Goal: Information Seeking & Learning: Check status

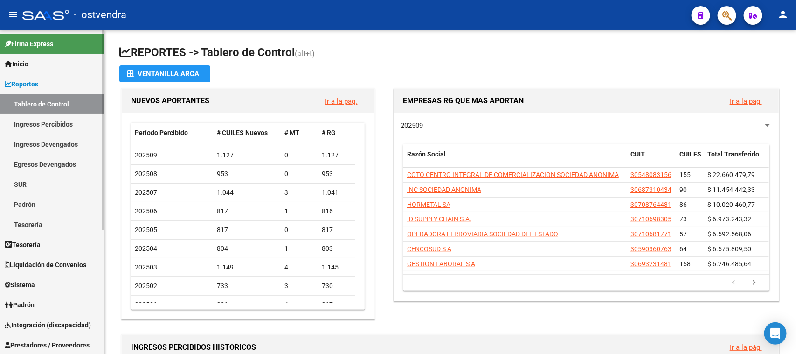
click at [103, 248] on div at bounding box center [103, 192] width 2 height 324
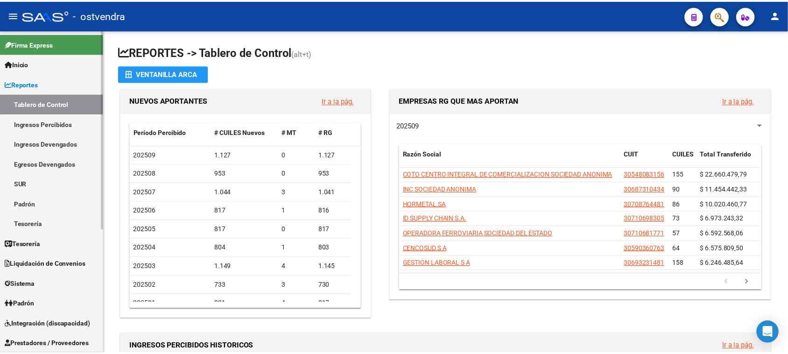
scroll to position [201, 0]
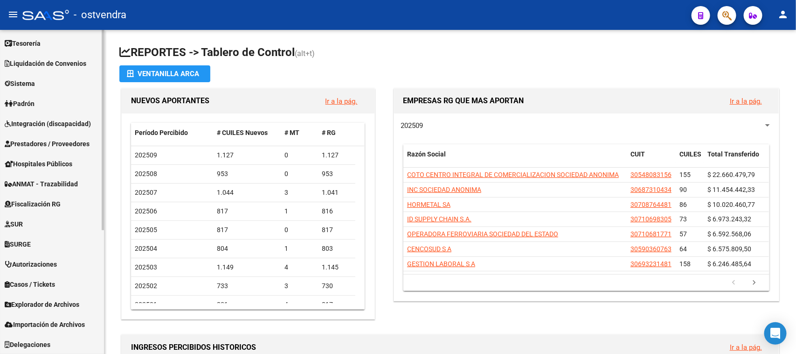
click at [70, 144] on span "Prestadores / Proveedores" at bounding box center [47, 144] width 85 height 10
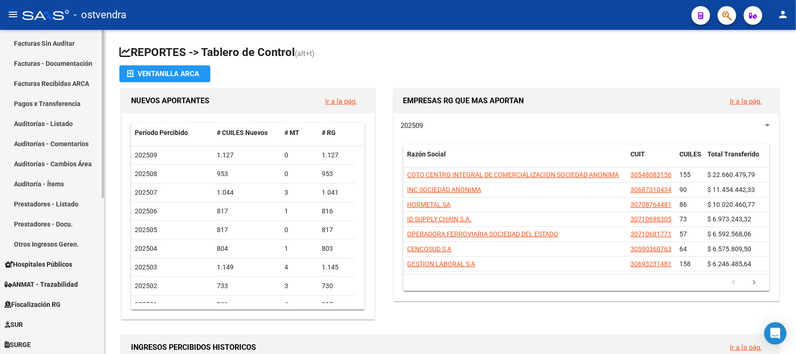
click at [58, 139] on link "Auditorías - Comentarios" at bounding box center [52, 143] width 104 height 20
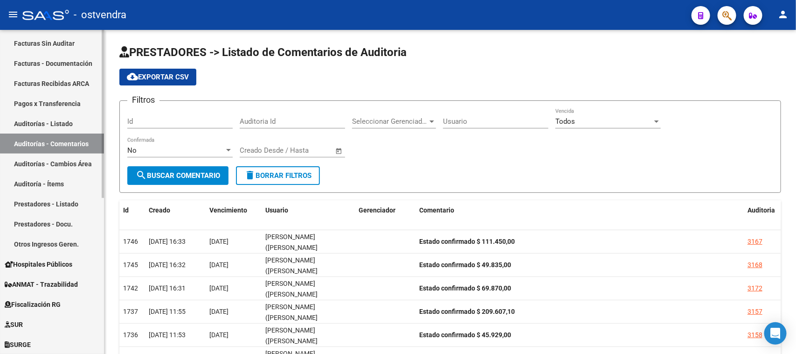
click at [62, 122] on link "Auditorías - Listado" at bounding box center [52, 123] width 104 height 20
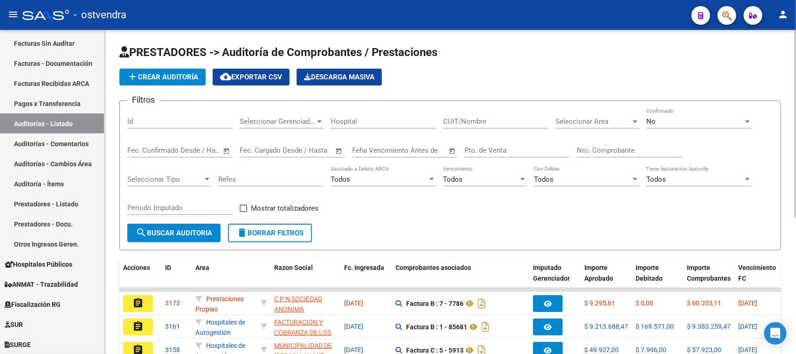
click at [476, 119] on input "CUIT/Nombre" at bounding box center [495, 121] width 105 height 8
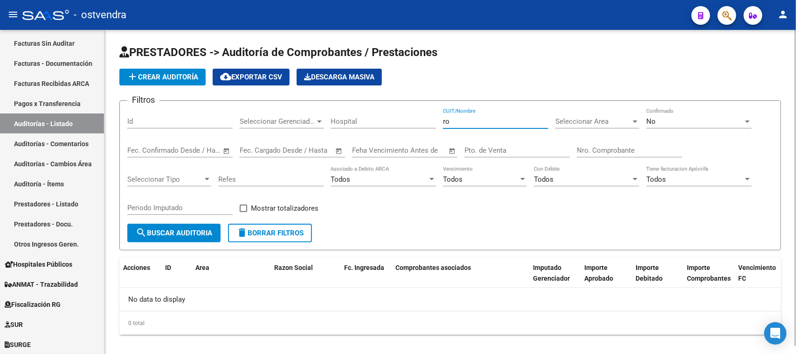
type input "r"
type input "i"
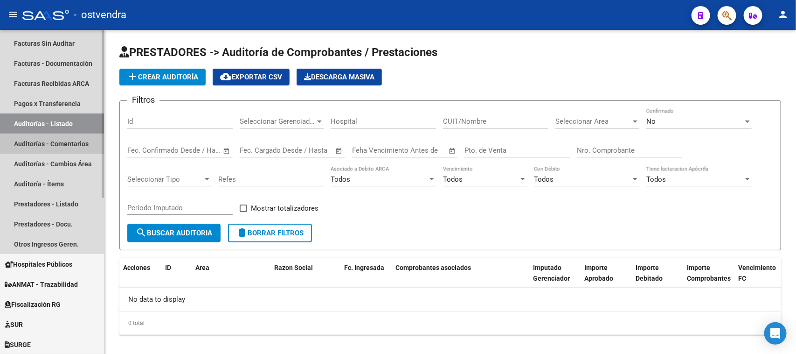
click at [79, 143] on link "Auditorías - Comentarios" at bounding box center [52, 143] width 104 height 20
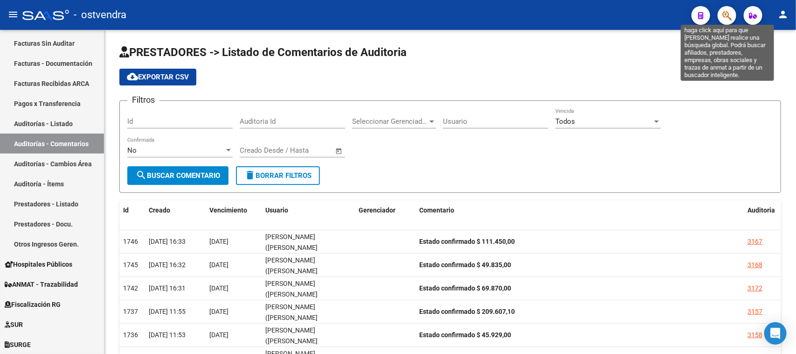
click at [732, 17] on icon "button" at bounding box center [727, 15] width 9 height 11
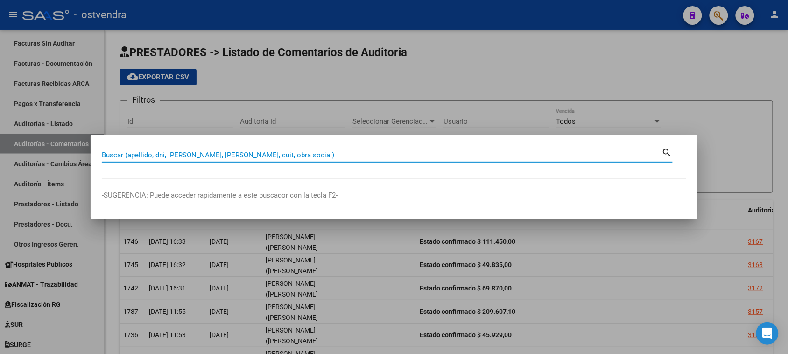
paste input "26742494"
type input "26742494"
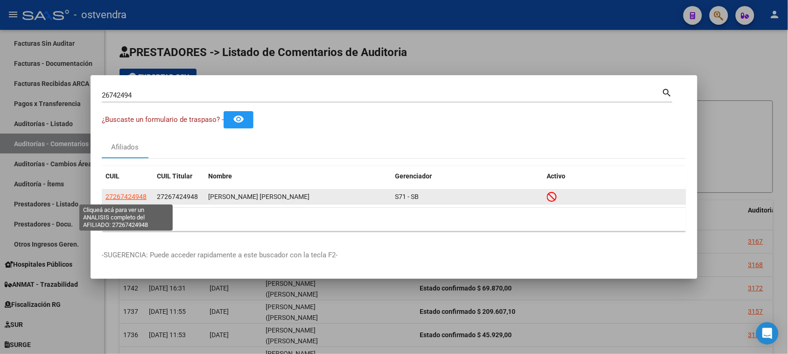
click at [127, 199] on span "27267424948" at bounding box center [125, 196] width 41 height 7
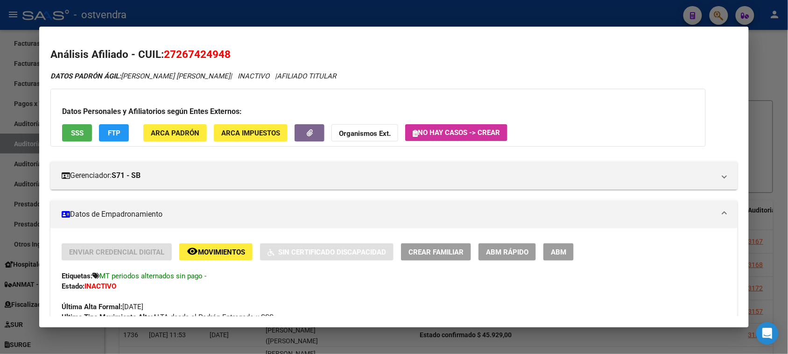
click at [62, 132] on button "SSS" at bounding box center [77, 132] width 30 height 17
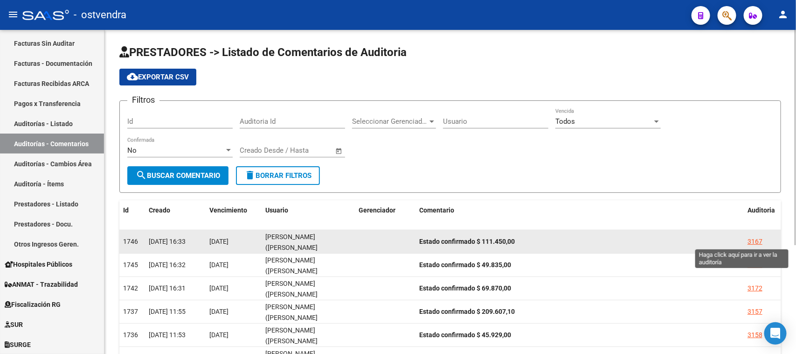
click at [751, 239] on div "3167" at bounding box center [755, 241] width 15 height 11
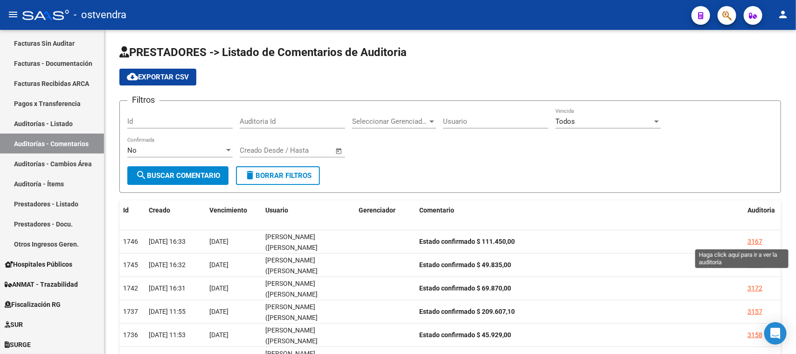
click at [751, 239] on mat-sidenav-content "PRESTADORES -> Listado de Comentarios de Auditoria cloud_download Exportar CSV …" at bounding box center [451, 192] width 692 height 324
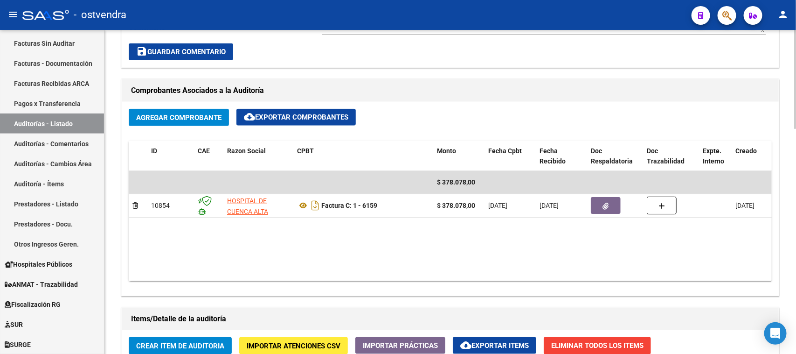
scroll to position [467, 0]
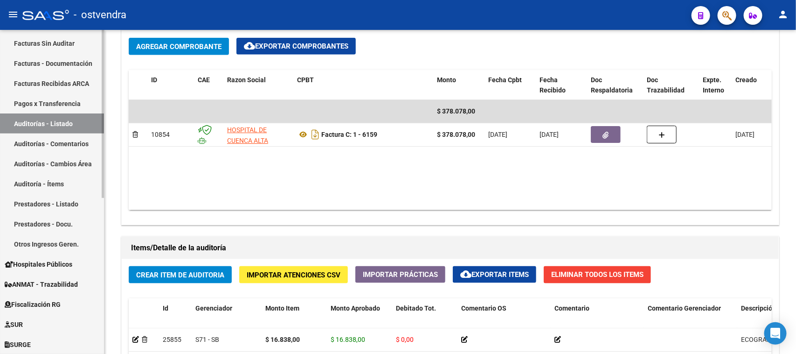
click at [46, 141] on link "Auditorías - Comentarios" at bounding box center [52, 143] width 104 height 20
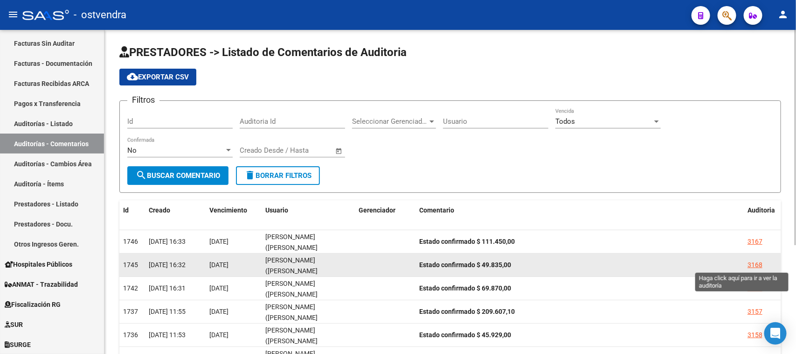
click at [759, 263] on div "3168" at bounding box center [755, 264] width 15 height 11
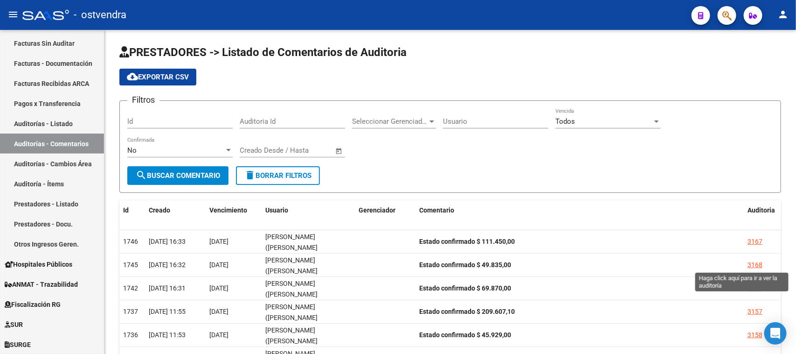
click at [759, 263] on mat-sidenav-content "PRESTADORES -> Listado de Comentarios de Auditoria cloud_download Exportar CSV …" at bounding box center [451, 192] width 692 height 324
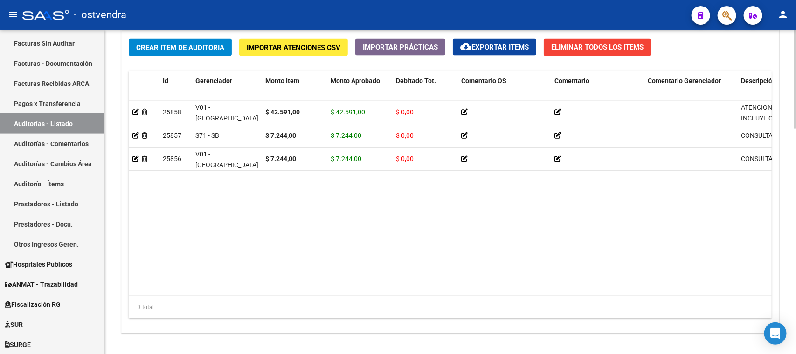
scroll to position [700, 0]
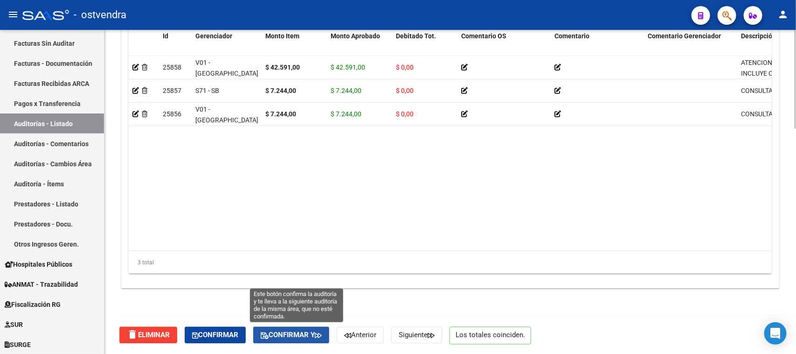
click at [282, 331] on span "Confirmar y" at bounding box center [291, 335] width 61 height 8
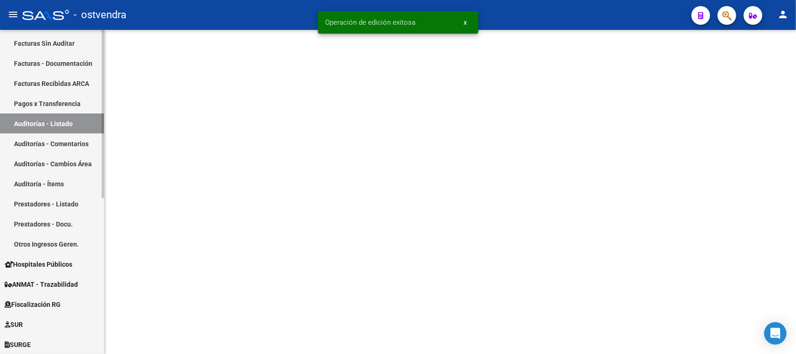
click at [64, 138] on link "Auditorías - Comentarios" at bounding box center [52, 143] width 104 height 20
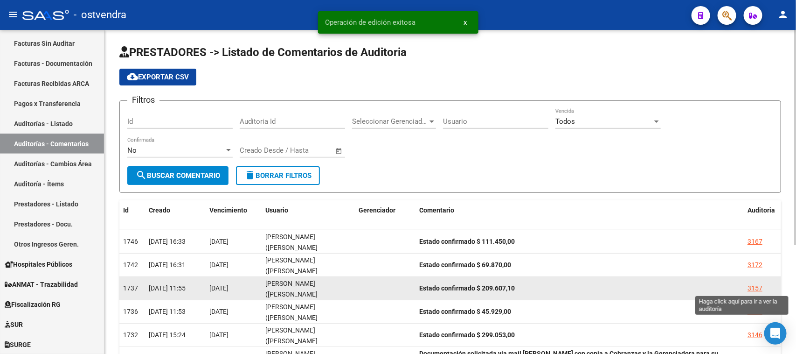
click at [751, 287] on div "3157" at bounding box center [755, 288] width 15 height 11
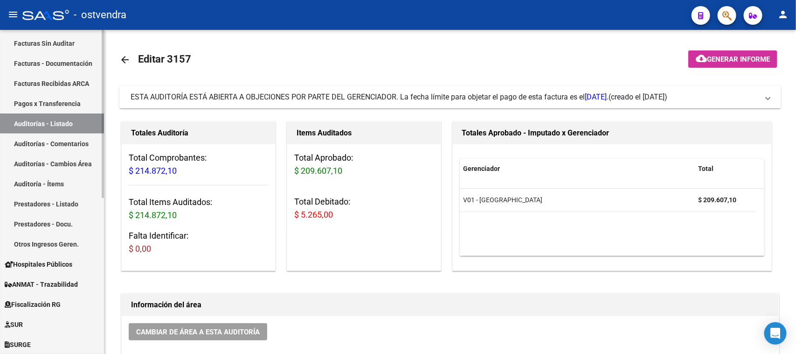
click at [80, 140] on link "Auditorías - Comentarios" at bounding box center [52, 143] width 104 height 20
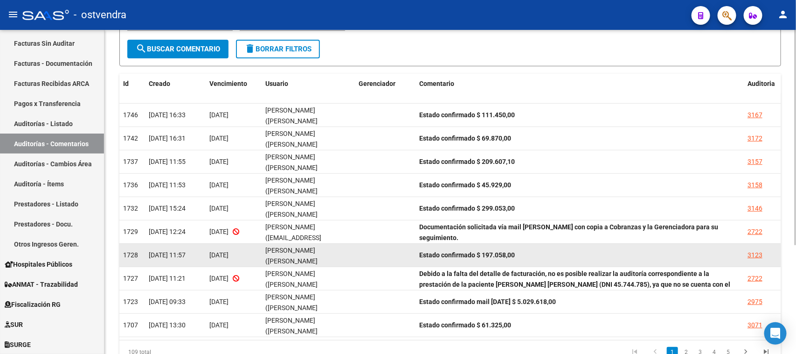
scroll to position [165, 0]
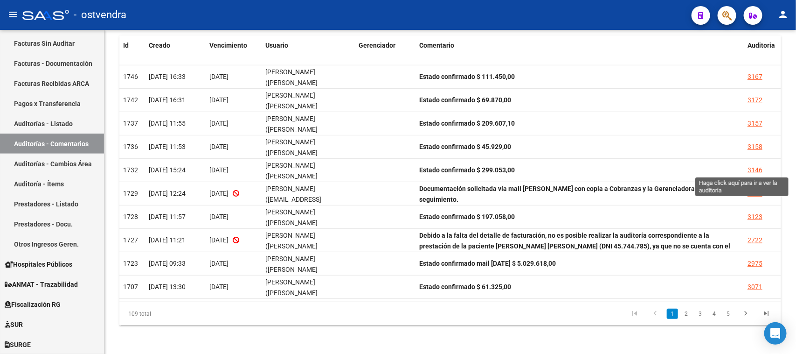
click at [756, 169] on div "3146" at bounding box center [755, 170] width 15 height 11
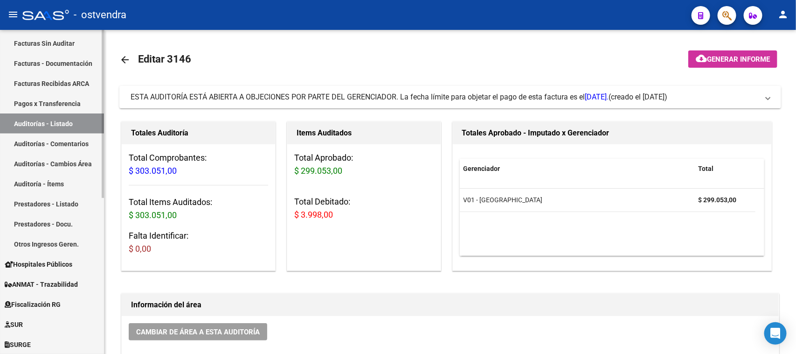
click at [69, 145] on link "Auditorías - Comentarios" at bounding box center [52, 143] width 104 height 20
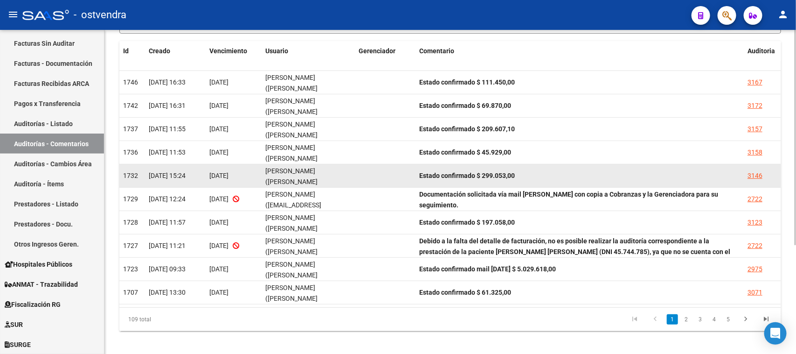
scroll to position [165, 0]
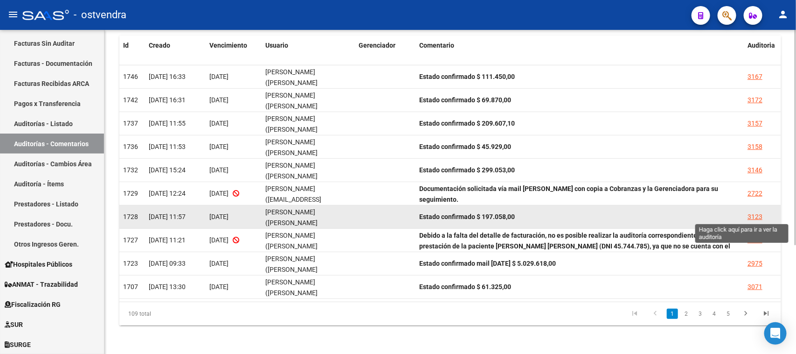
click at [756, 213] on div "3123" at bounding box center [755, 216] width 15 height 11
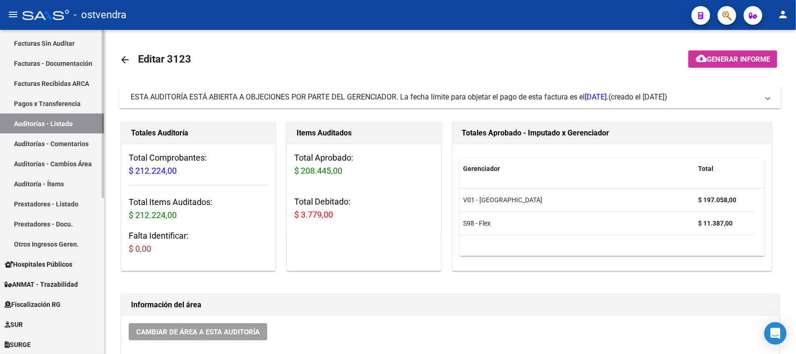
click at [76, 143] on link "Auditorías - Comentarios" at bounding box center [52, 143] width 104 height 20
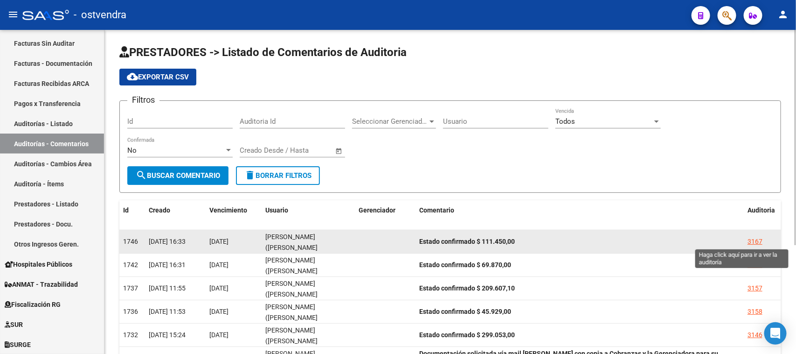
click at [757, 241] on div "3167" at bounding box center [755, 241] width 15 height 11
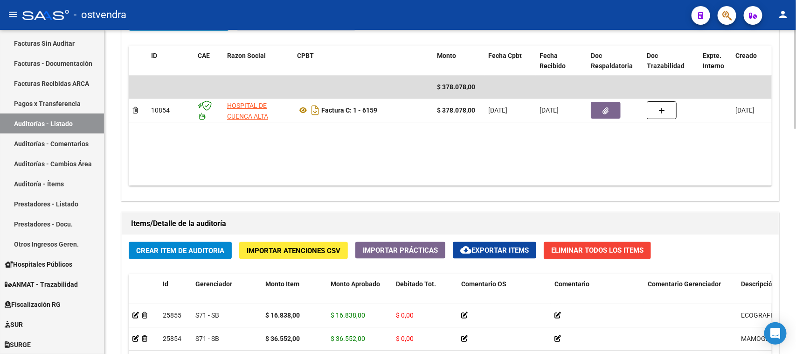
scroll to position [525, 0]
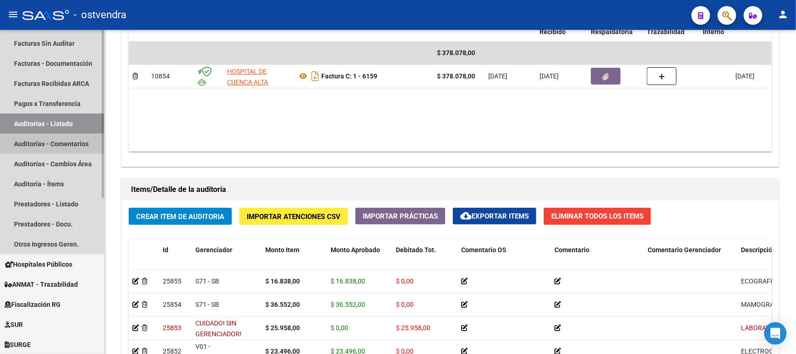
click at [50, 145] on link "Auditorías - Comentarios" at bounding box center [52, 143] width 104 height 20
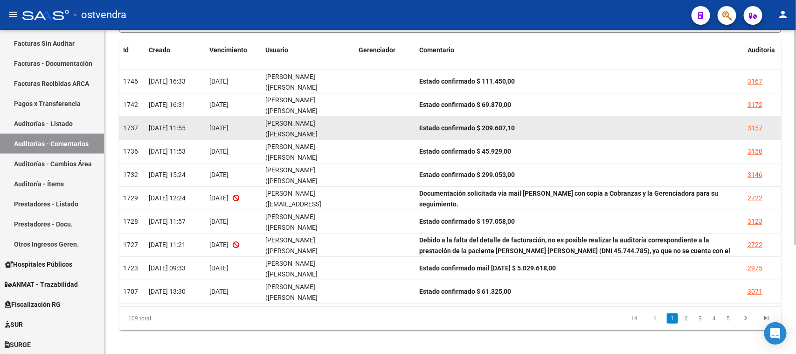
scroll to position [165, 0]
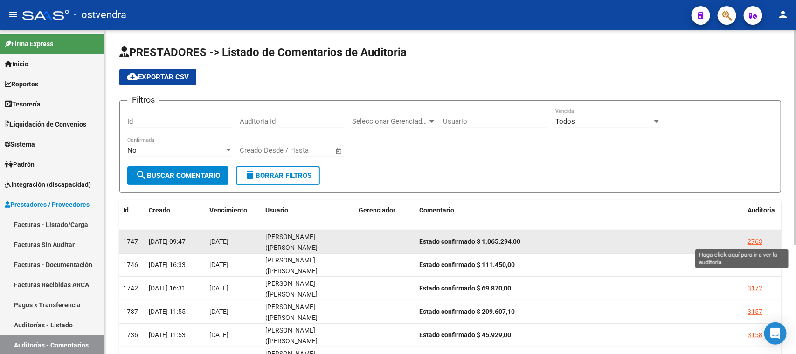
click at [754, 242] on div "2763" at bounding box center [755, 241] width 15 height 11
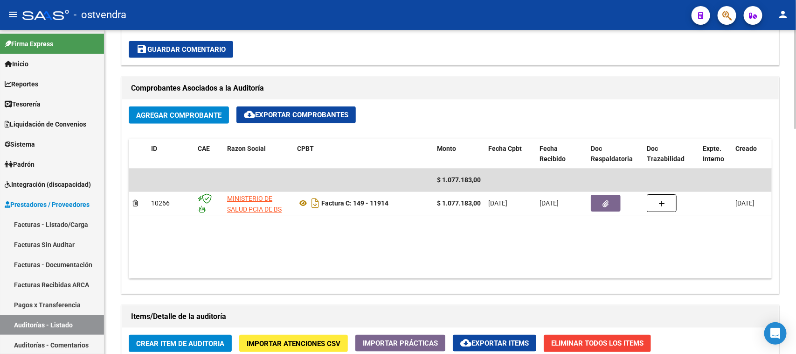
scroll to position [408, 0]
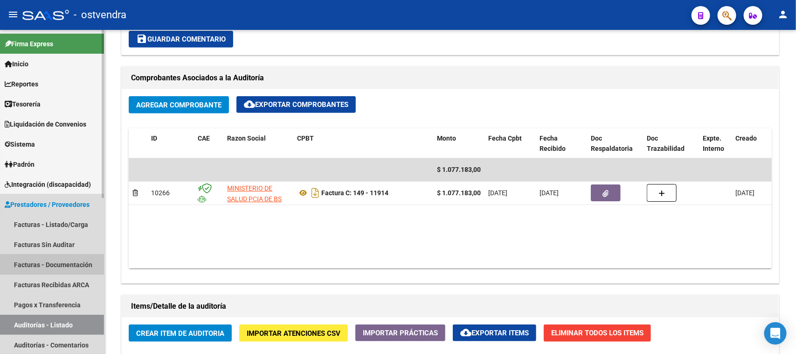
click at [70, 264] on link "Facturas - Documentación" at bounding box center [52, 264] width 104 height 20
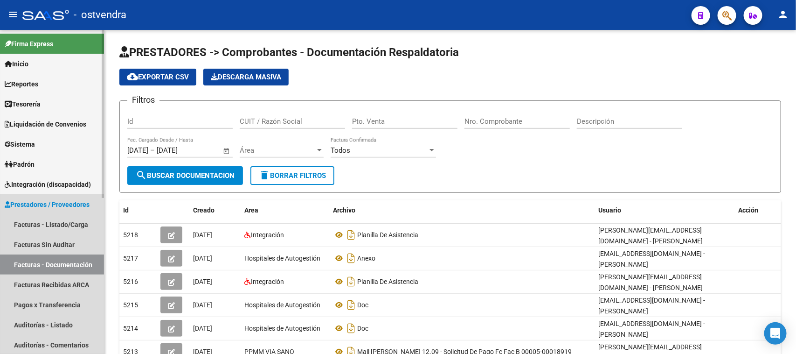
click at [54, 201] on span "Prestadores / Proveedores" at bounding box center [47, 204] width 85 height 10
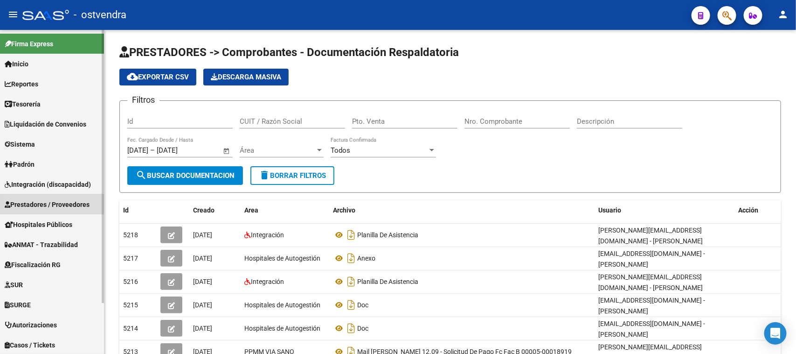
click at [54, 201] on span "Prestadores / Proveedores" at bounding box center [47, 204] width 85 height 10
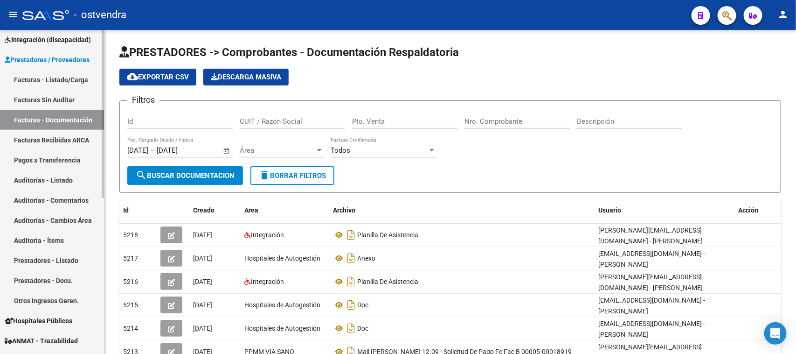
scroll to position [175, 0]
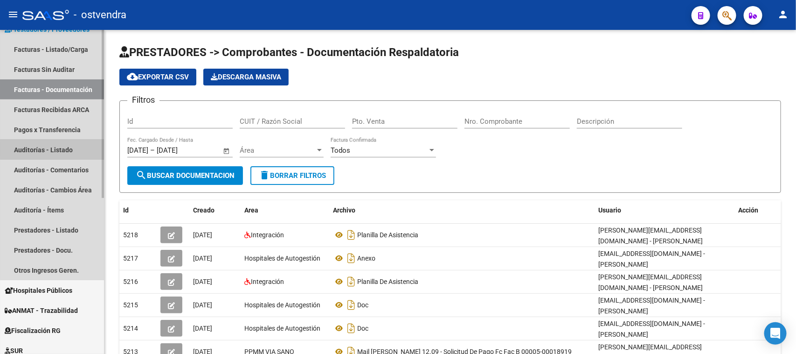
click at [58, 149] on link "Auditorías - Listado" at bounding box center [52, 150] width 104 height 20
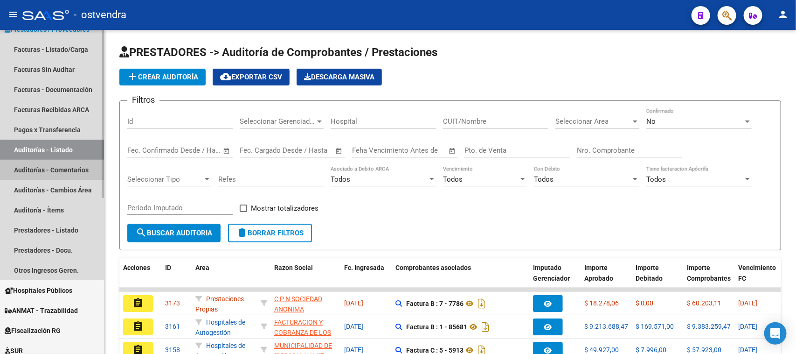
click at [76, 164] on link "Auditorías - Comentarios" at bounding box center [52, 170] width 104 height 20
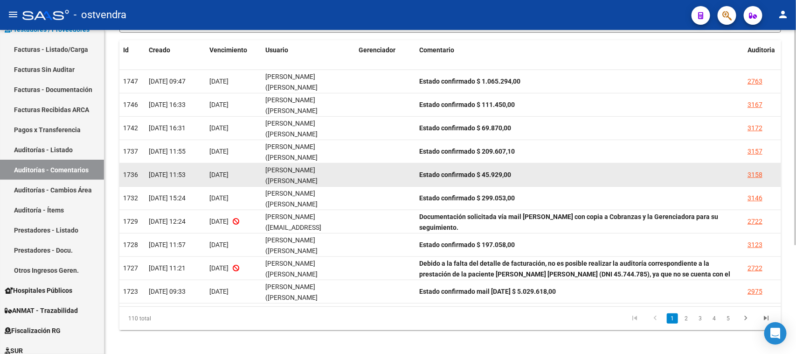
scroll to position [165, 0]
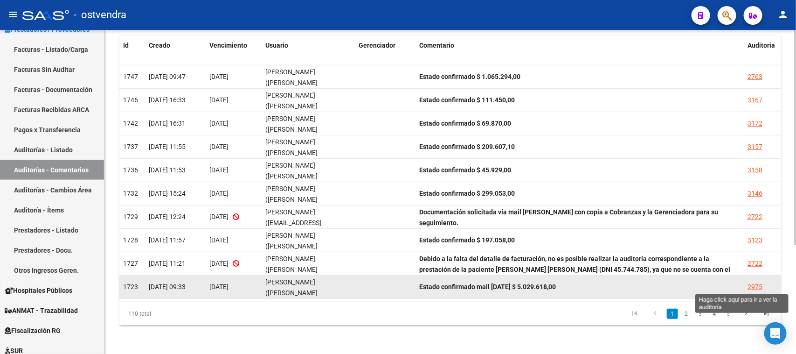
click at [760, 281] on div "2975" at bounding box center [755, 286] width 15 height 11
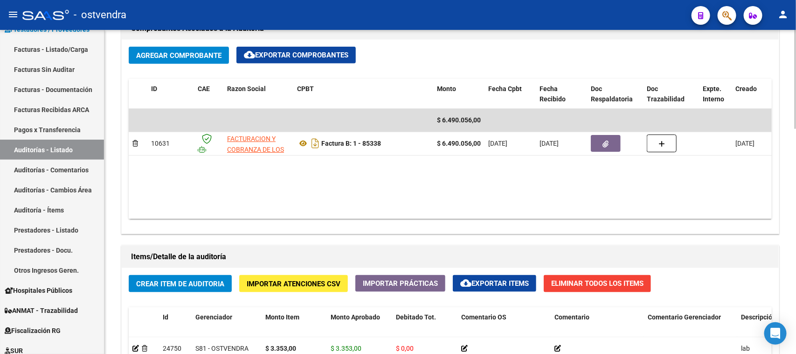
scroll to position [505, 0]
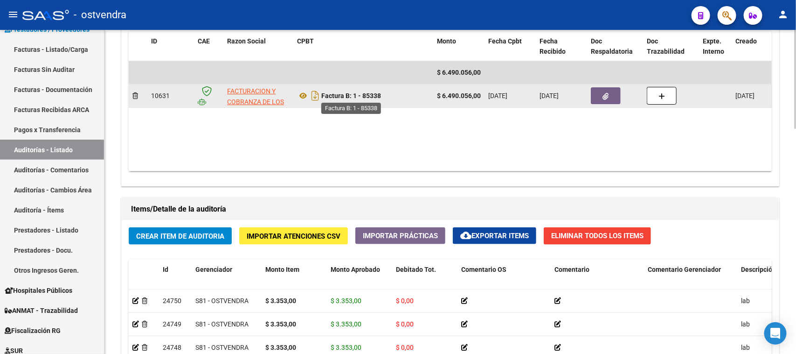
drag, startPoint x: 391, startPoint y: 94, endPoint x: 363, endPoint y: 96, distance: 28.5
click at [363, 96] on div "Factura B: 1 - 85338" at bounding box center [363, 95] width 133 height 15
click at [363, 96] on strong "Factura B: 1 - 85338" at bounding box center [351, 95] width 60 height 7
copy strong "85338"
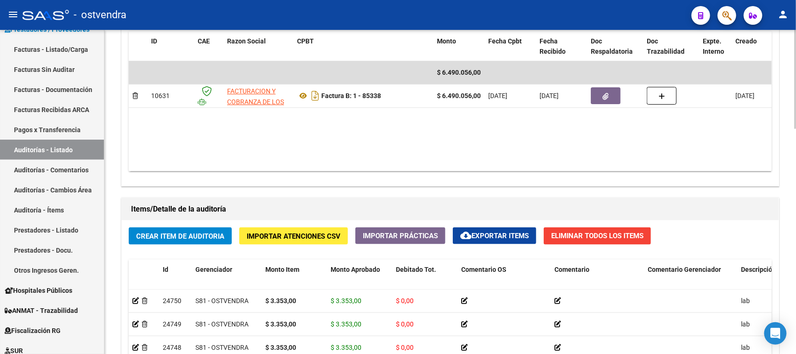
scroll to position [272, 0]
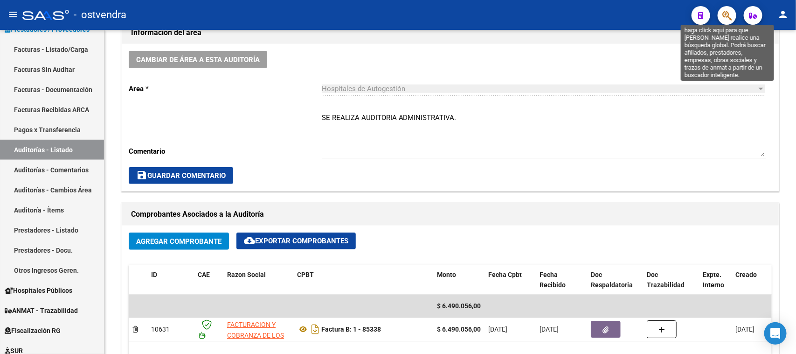
click at [725, 16] on icon "button" at bounding box center [727, 15] width 9 height 11
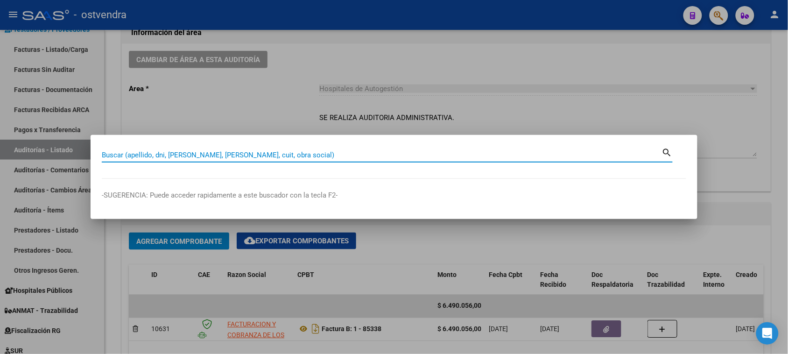
paste input "26742494"
type input "26742494"
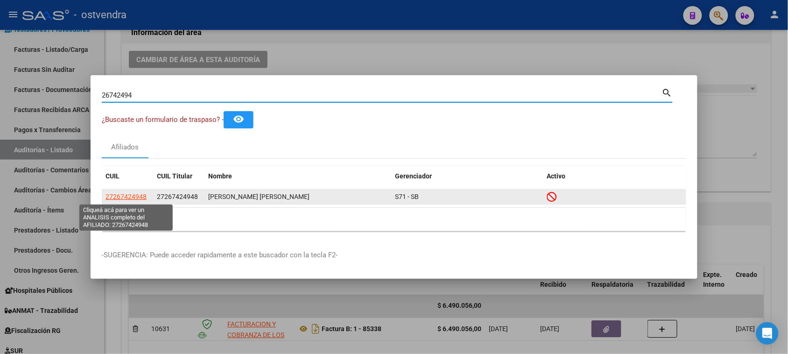
click at [139, 194] on span "27267424948" at bounding box center [125, 196] width 41 height 7
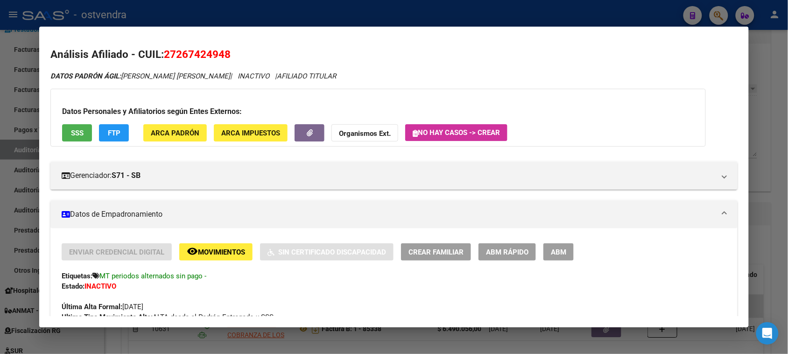
click at [111, 132] on span "FTP" at bounding box center [114, 133] width 13 height 8
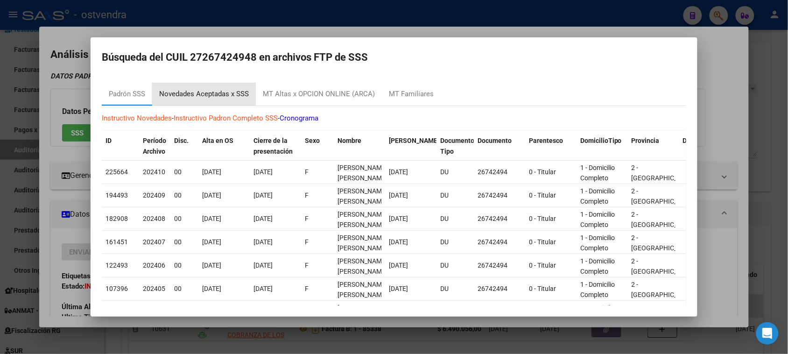
click at [234, 93] on div "Novedades Aceptadas x SSS" at bounding box center [204, 94] width 90 height 11
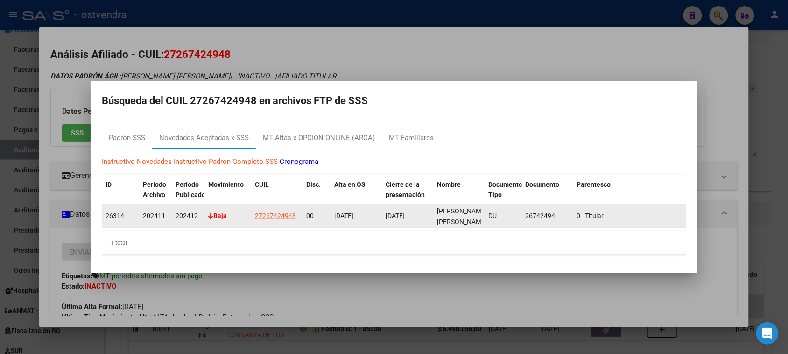
drag, startPoint x: 104, startPoint y: 210, endPoint x: 125, endPoint y: 213, distance: 21.2
click at [125, 213] on datatable-body-cell "26314" at bounding box center [120, 215] width 37 height 23
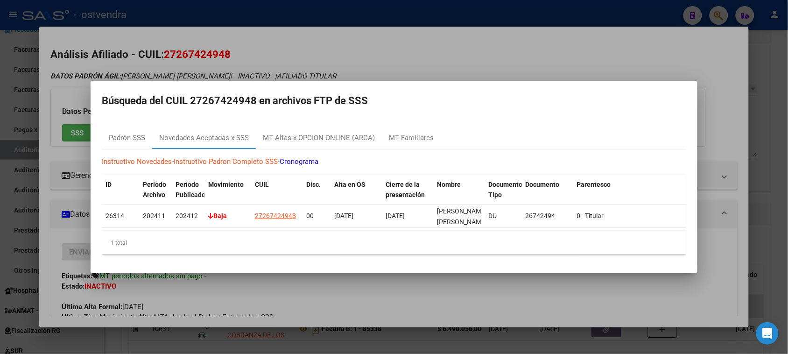
click at [199, 250] on div "1 total" at bounding box center [394, 242] width 584 height 23
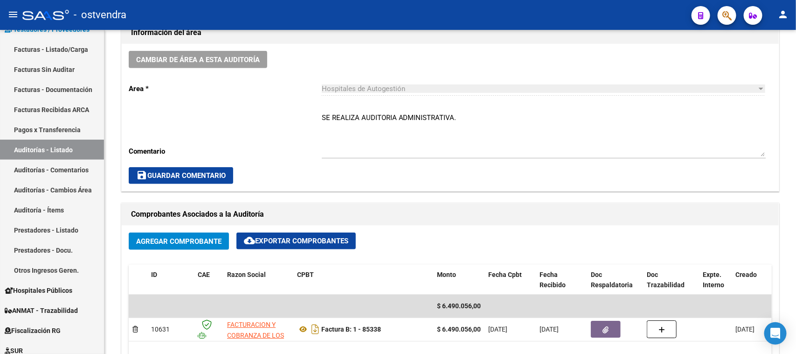
scroll to position [97, 0]
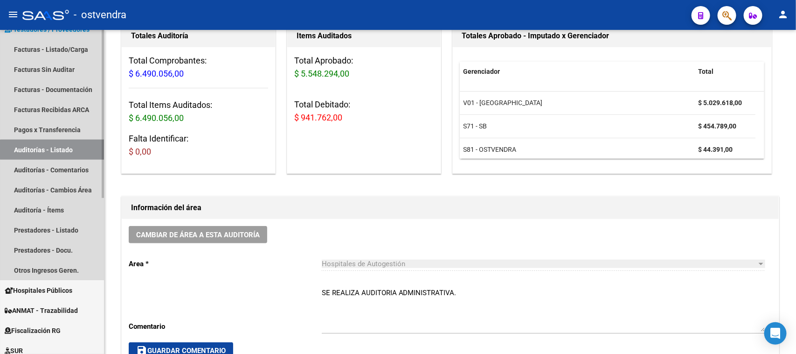
click at [77, 150] on link "Auditorías - Listado" at bounding box center [52, 150] width 104 height 20
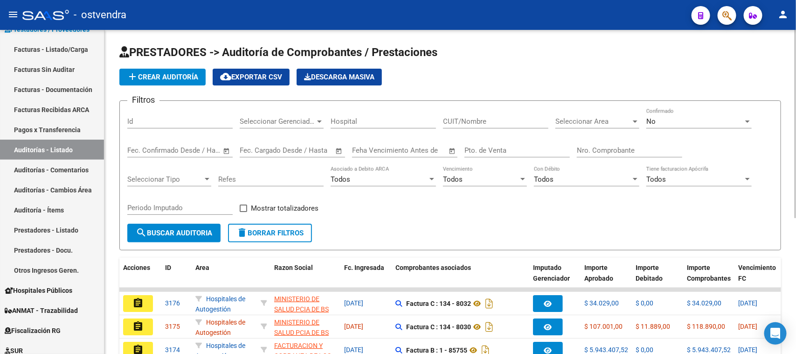
click at [610, 146] on input "Nro. Comprobante" at bounding box center [629, 150] width 105 height 8
type input "8030"
click at [209, 225] on button "search Buscar Auditoria" at bounding box center [173, 233] width 93 height 19
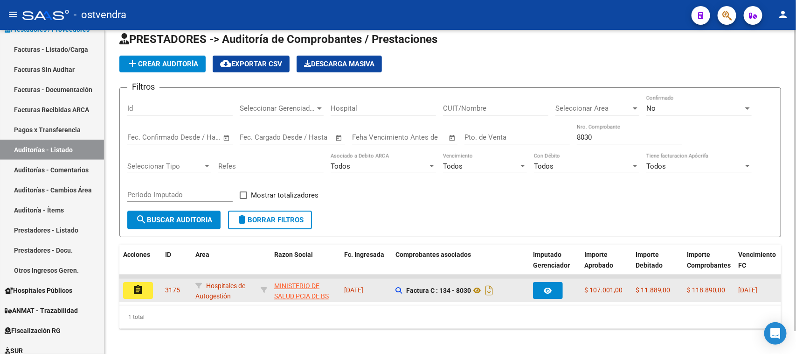
scroll to position [25, 0]
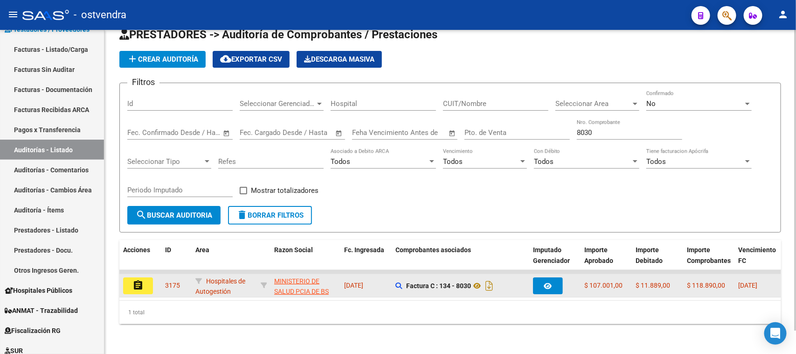
click at [139, 279] on mat-icon "assignment" at bounding box center [138, 284] width 11 height 11
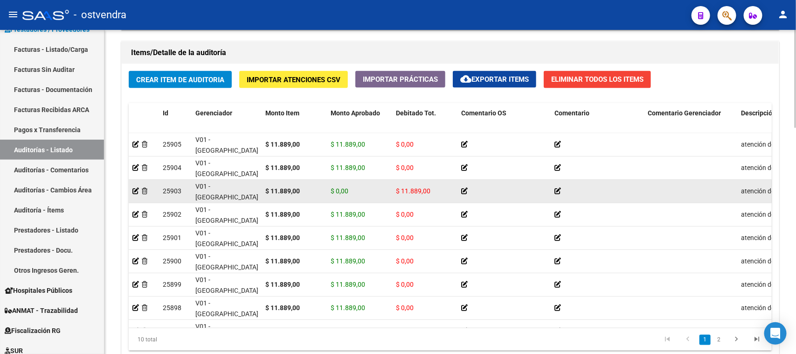
scroll to position [689, 0]
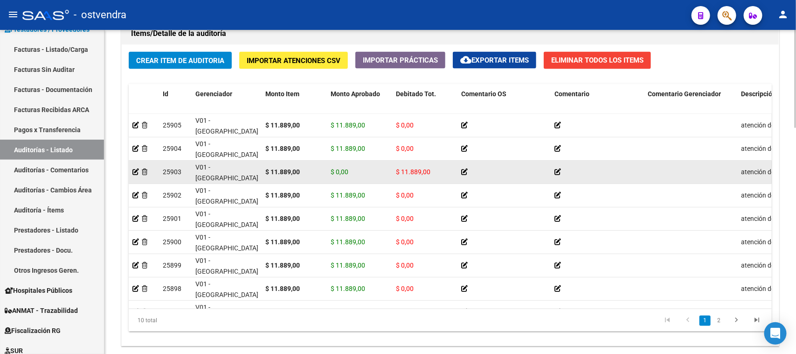
click at [425, 164] on datatable-body-cell "$ 11.889,00" at bounding box center [424, 172] width 65 height 23
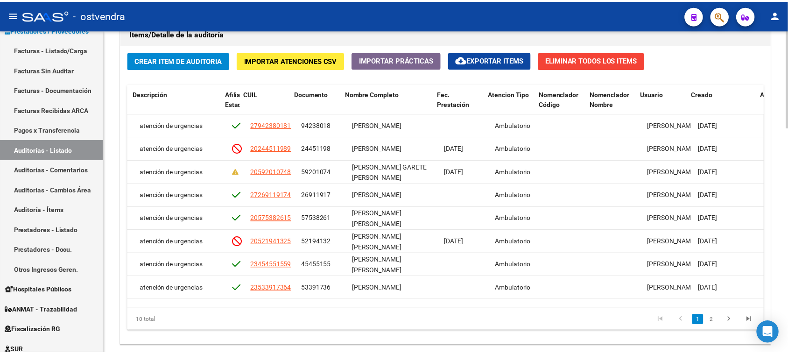
scroll to position [0, 607]
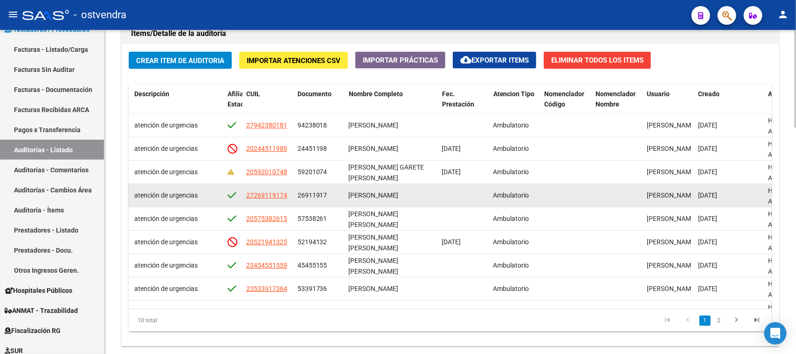
drag, startPoint x: 378, startPoint y: 167, endPoint x: 472, endPoint y: 185, distance: 95.5
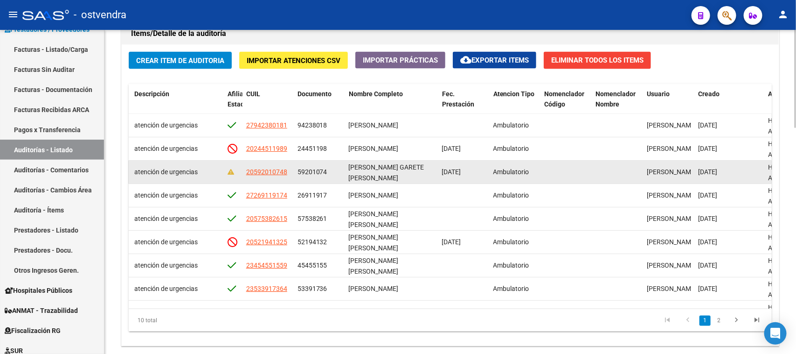
click at [458, 175] on div "[DATE]" at bounding box center [464, 172] width 44 height 11
click at [363, 174] on span "[PERSON_NAME] GARETE [PERSON_NAME]" at bounding box center [387, 172] width 76 height 18
click at [306, 170] on span "59201074" at bounding box center [313, 171] width 30 height 7
click at [279, 170] on span "20592010748" at bounding box center [266, 171] width 41 height 7
type textarea "20592010748"
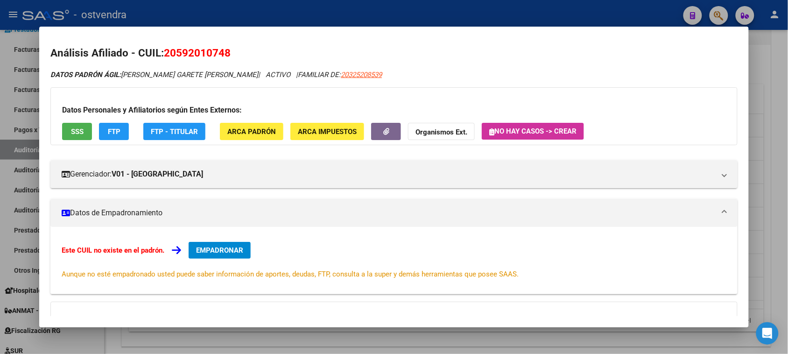
scroll to position [0, 0]
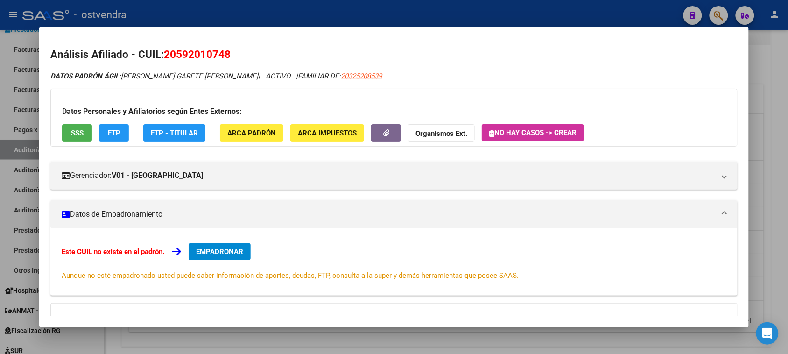
click at [110, 129] on span "FTP" at bounding box center [114, 133] width 13 height 8
click at [73, 134] on span "SSS" at bounding box center [77, 133] width 13 height 8
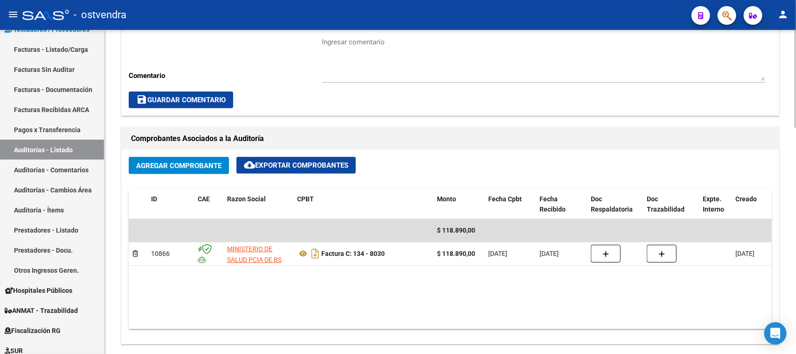
scroll to position [339, 0]
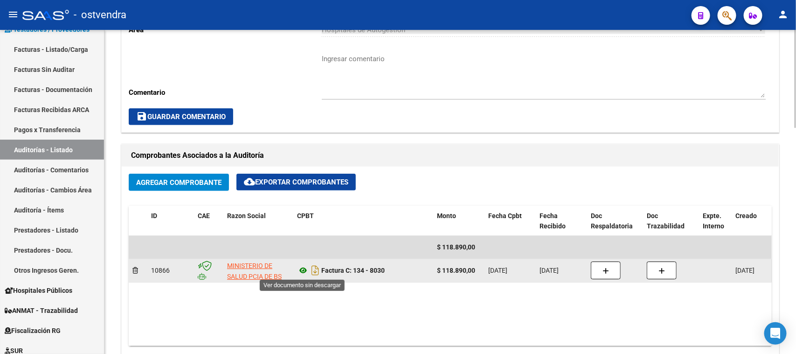
click at [306, 268] on icon at bounding box center [303, 270] width 12 height 11
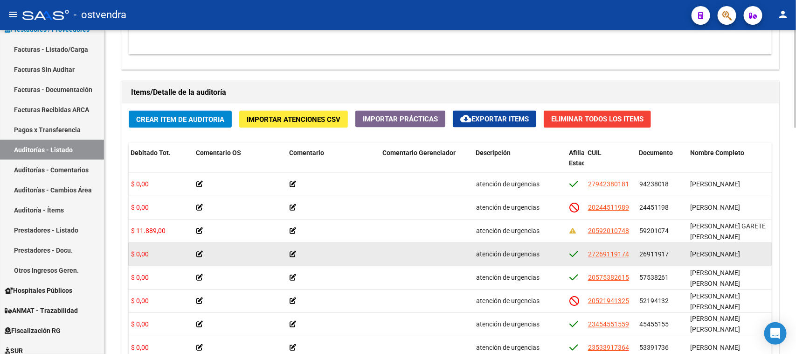
scroll to position [630, 0]
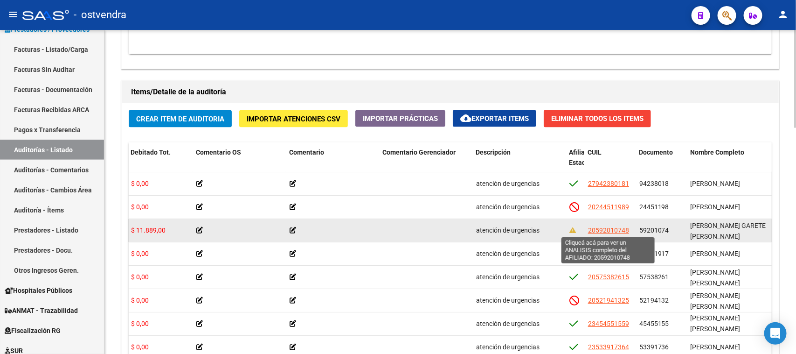
click at [593, 226] on span "20592010748" at bounding box center [608, 229] width 41 height 7
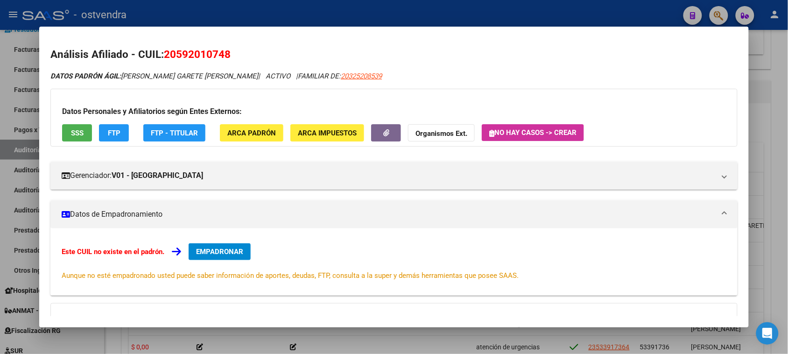
click at [84, 133] on button "SSS" at bounding box center [77, 132] width 30 height 17
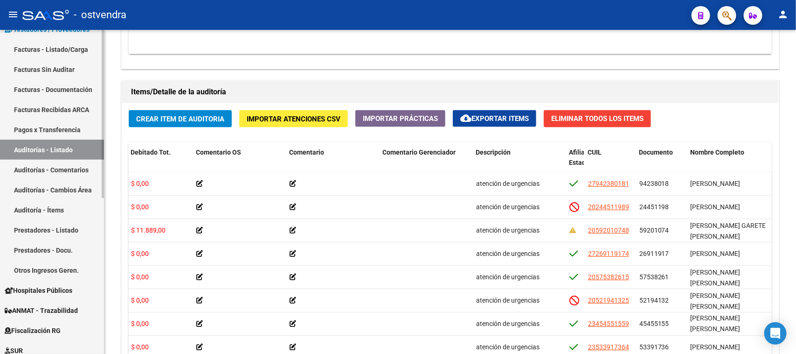
click at [68, 149] on link "Auditorías - Listado" at bounding box center [52, 150] width 104 height 20
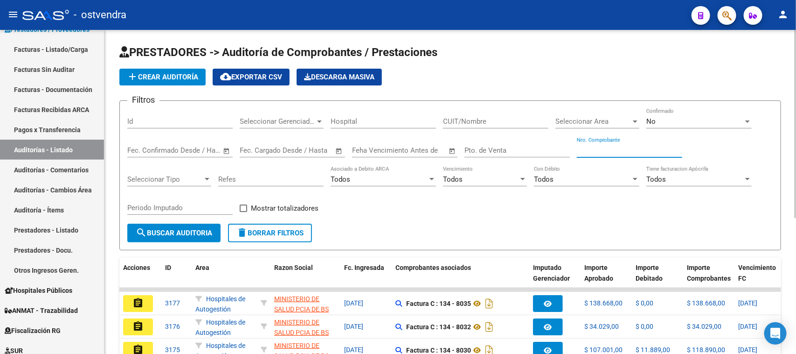
click at [618, 147] on input "Nro. Comprobante" at bounding box center [629, 150] width 105 height 8
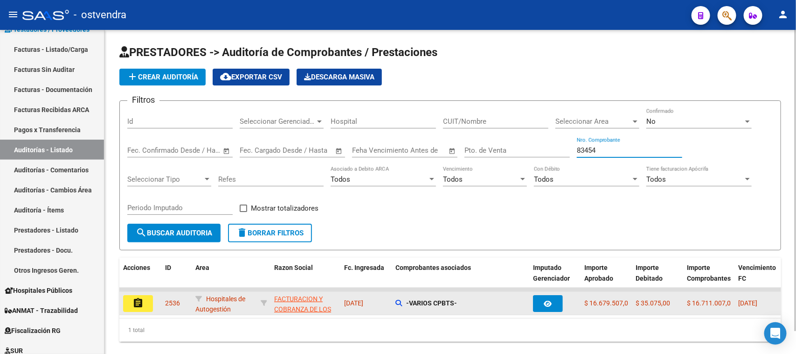
type input "83454"
click at [139, 299] on mat-icon "assignment" at bounding box center [138, 302] width 11 height 11
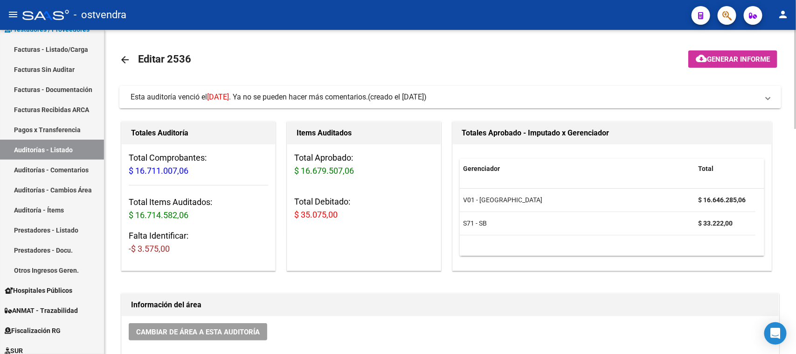
click at [392, 94] on span "(creado el [DATE])" at bounding box center [397, 97] width 59 height 10
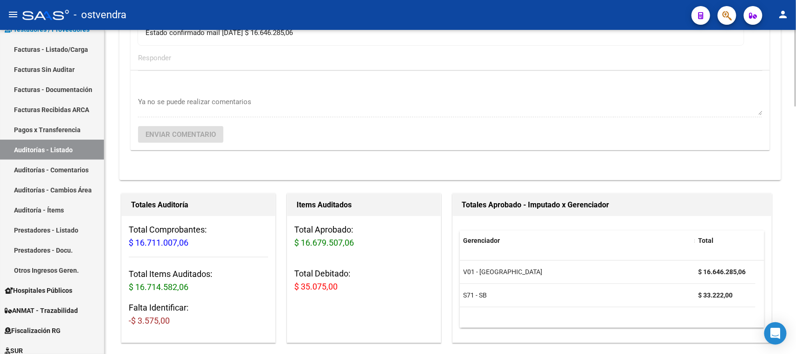
scroll to position [233, 0]
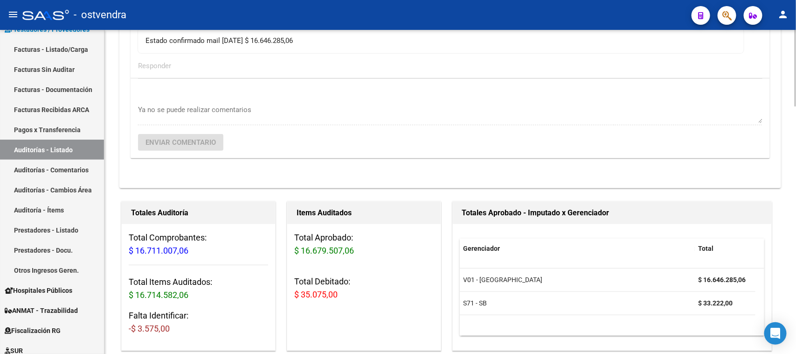
drag, startPoint x: 358, startPoint y: 295, endPoint x: 298, endPoint y: 299, distance: 60.3
click at [298, 299] on h3 "Total Debitado: $ 35.075,00" at bounding box center [364, 288] width 140 height 26
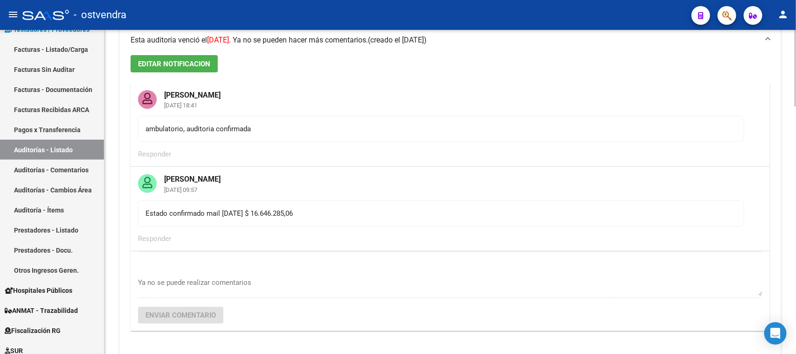
scroll to position [0, 0]
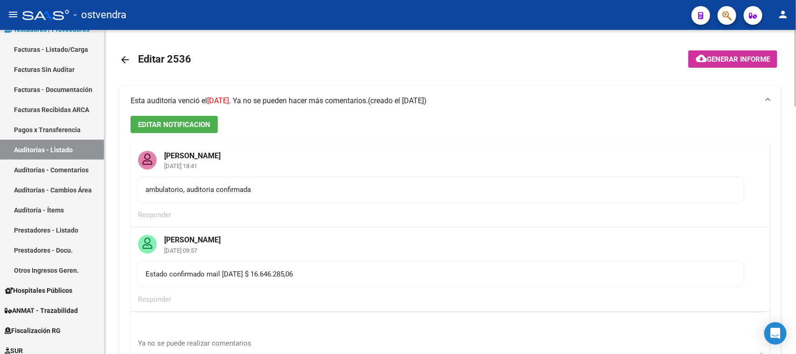
drag, startPoint x: 218, startPoint y: 64, endPoint x: 132, endPoint y: 57, distance: 86.2
click at [132, 57] on mat-toolbar-row "arrow_back Editar 2536" at bounding box center [377, 60] width 517 height 30
click at [261, 62] on mat-toolbar-row "arrow_back Editar 2536" at bounding box center [377, 60] width 517 height 30
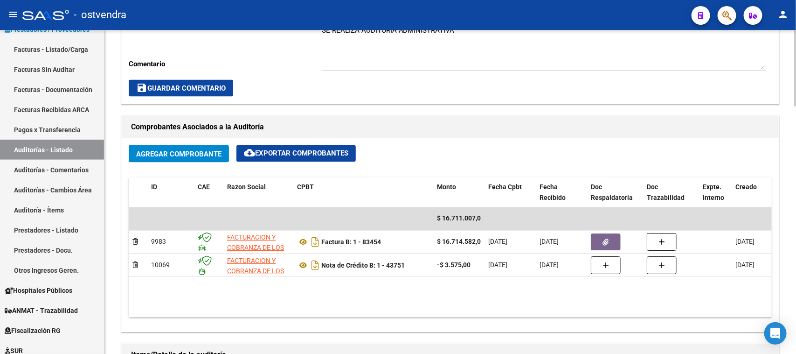
scroll to position [700, 0]
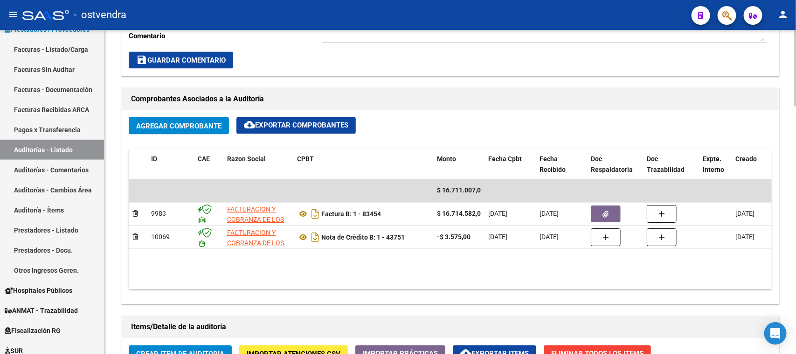
click at [614, 97] on h1 "Comprobantes Asociados a la Auditoría" at bounding box center [450, 98] width 639 height 15
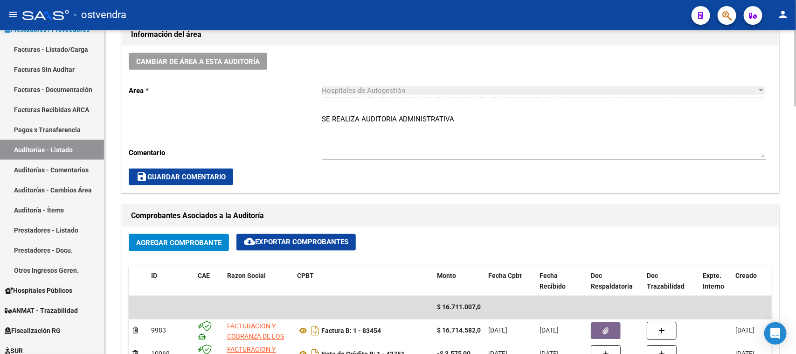
scroll to position [817, 0]
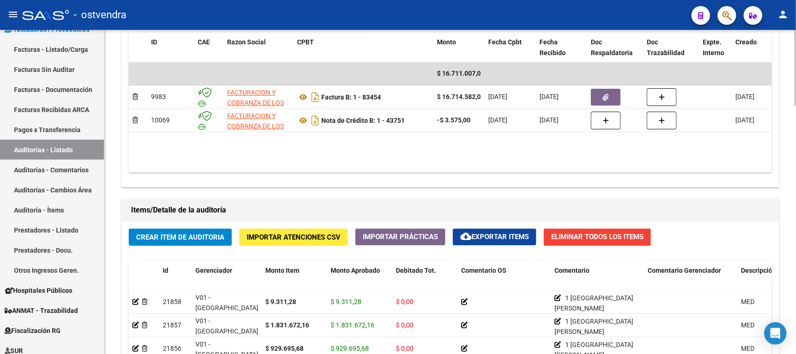
click at [730, 208] on h1 "Items/Detalle de la auditoría" at bounding box center [450, 210] width 639 height 15
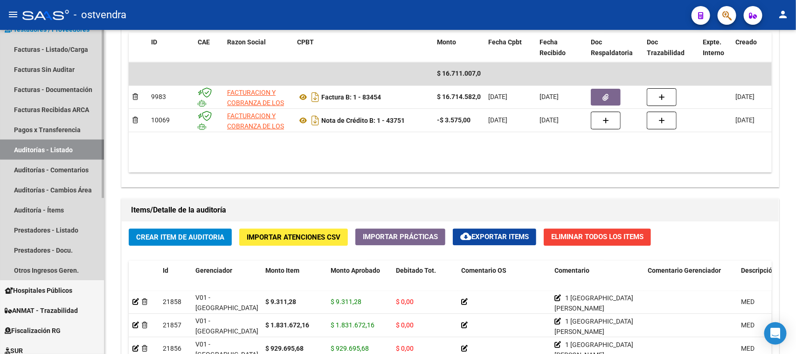
click at [69, 143] on link "Auditorías - Listado" at bounding box center [52, 150] width 104 height 20
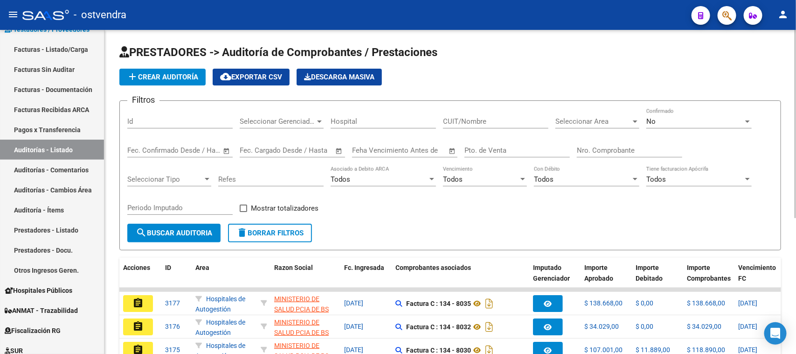
click at [666, 56] on h1 "PRESTADORES -> Auditoría de Comprobantes / Prestaciones" at bounding box center [450, 53] width 662 height 16
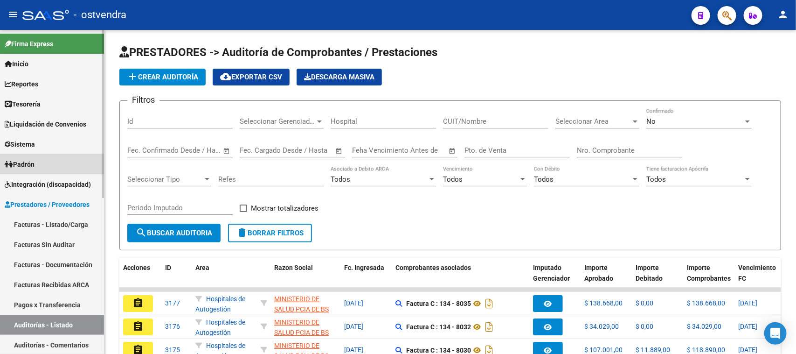
click at [41, 165] on link "Padrón" at bounding box center [52, 164] width 104 height 20
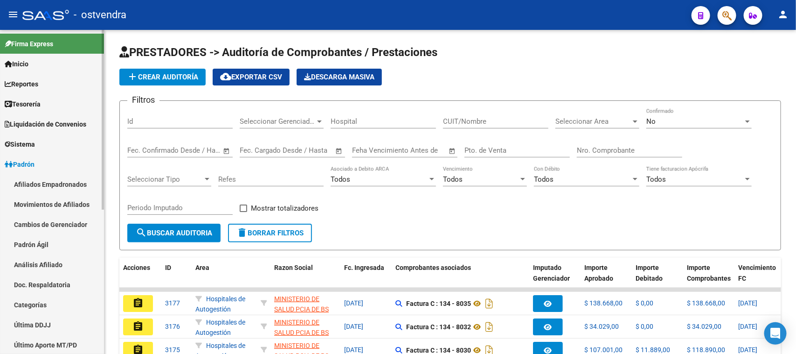
click at [33, 80] on span "Reportes" at bounding box center [22, 84] width 34 height 10
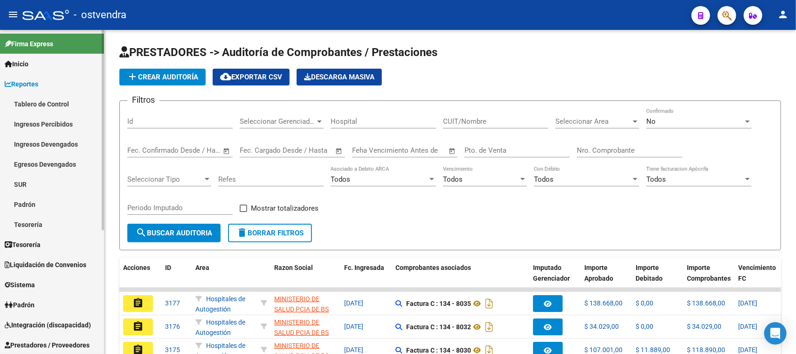
click at [57, 202] on link "Padrón" at bounding box center [52, 204] width 104 height 20
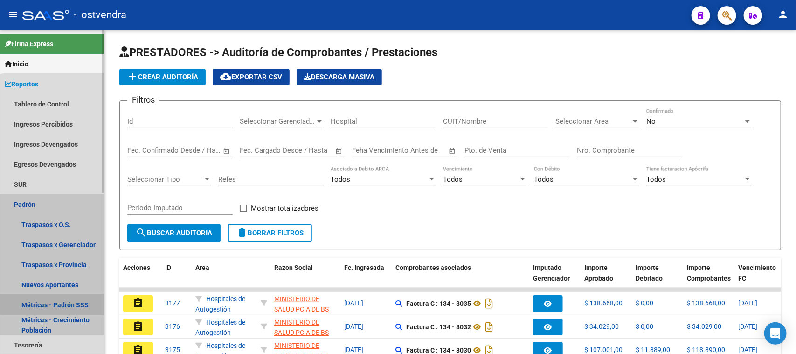
click at [75, 302] on link "Métricas - Padrón SSS" at bounding box center [52, 304] width 104 height 20
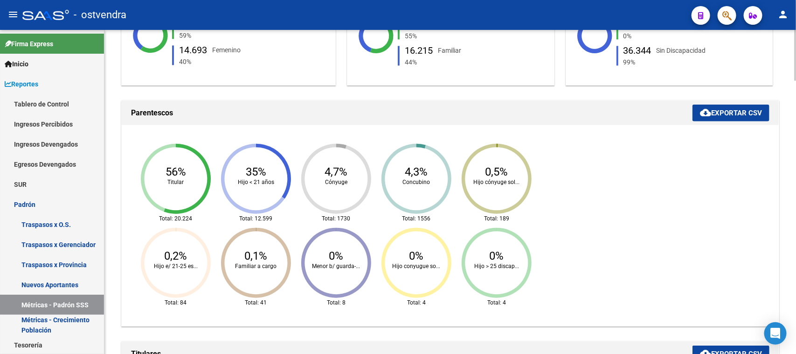
scroll to position [350, 0]
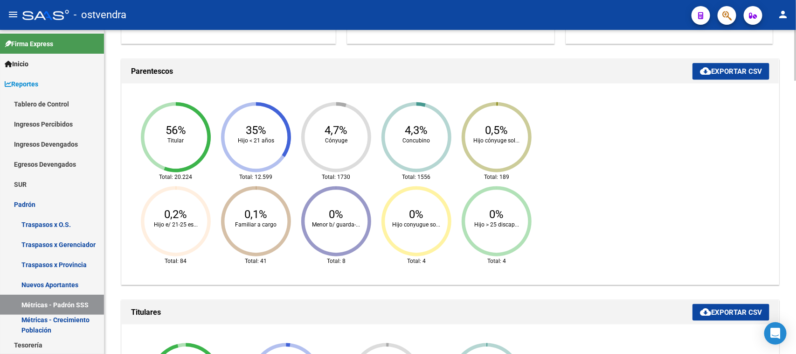
click at [265, 145] on icon "56% Titular Total: 20.224 35% Hijo < 21 años Total: 12.599 4,7% Cónyuge Total: …" at bounding box center [339, 184] width 420 height 187
click at [266, 145] on icon "56% Titular Total: 20.224 35% Hijo < 21 años Total: 12.599 4,7% Cónyuge Total: …" at bounding box center [339, 184] width 420 height 187
click at [682, 196] on ngx-charts-chart "56% Titular Total: 20.224 35% Hijo < 21 años Total: 12.599 4,7% Cónyuge Total: …" at bounding box center [450, 184] width 643 height 187
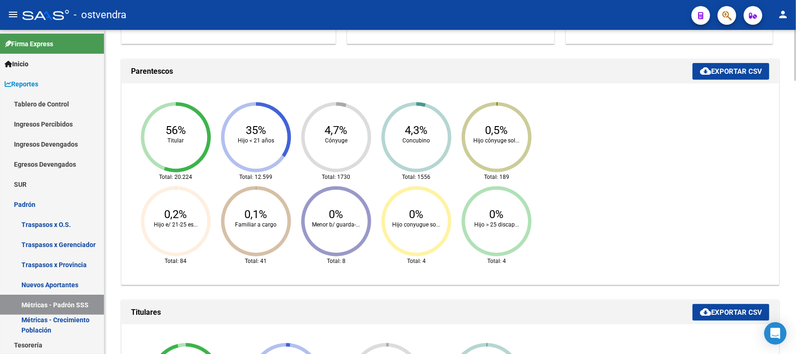
drag, startPoint x: 255, startPoint y: 178, endPoint x: 278, endPoint y: 177, distance: 23.3
click at [278, 177] on icon "56% Titular Total: 20.224 35% Hijo < 21 años Total: 12.599 4,7% Cónyuge Total: …" at bounding box center [339, 184] width 420 height 187
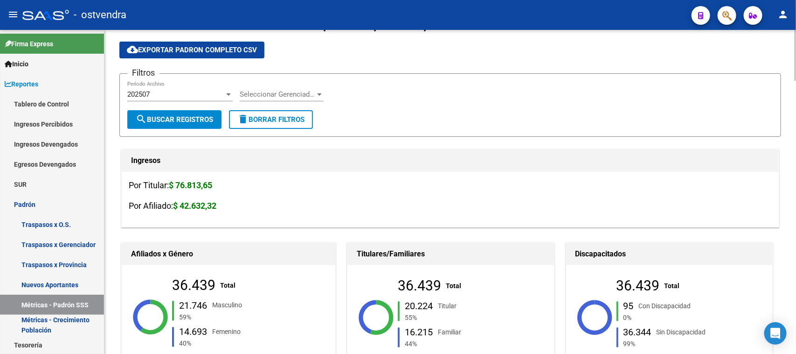
scroll to position [0, 0]
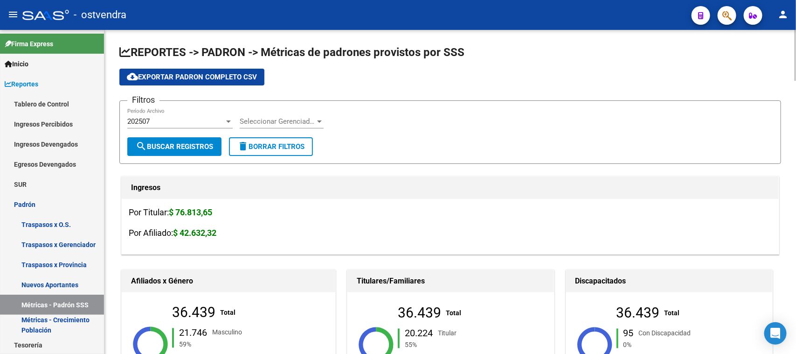
click at [796, 38] on div at bounding box center [796, 55] width 2 height 51
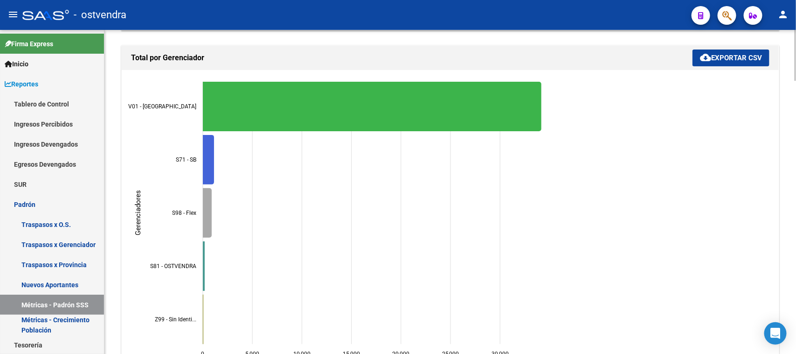
scroll to position [1734, 0]
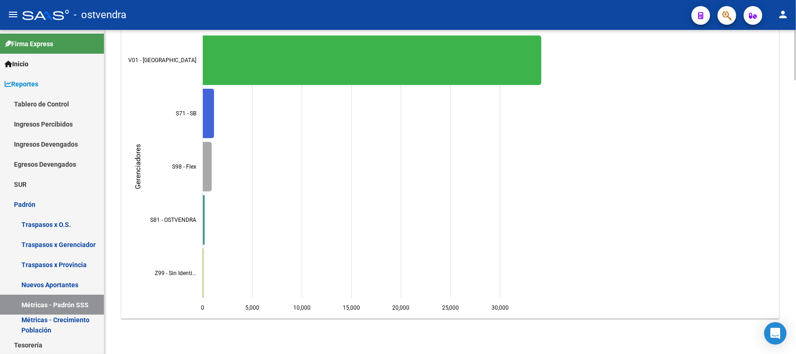
click at [195, 302] on icon "0 0 5,000 5,000 10,000 10,000 15,000 15,000 20,000 20,000 25,000 25,000 30,000 …" at bounding box center [339, 171] width 420 height 280
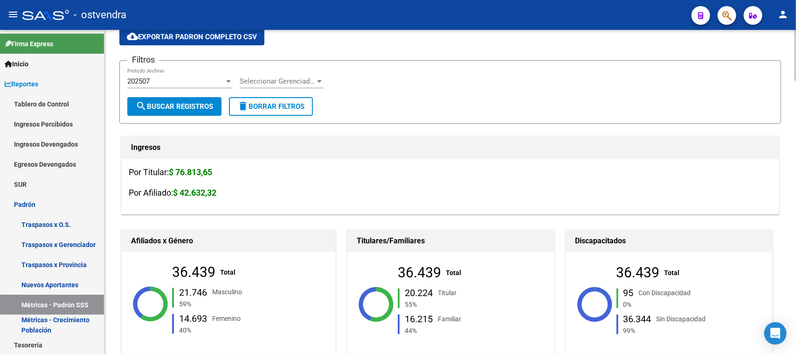
scroll to position [0, 0]
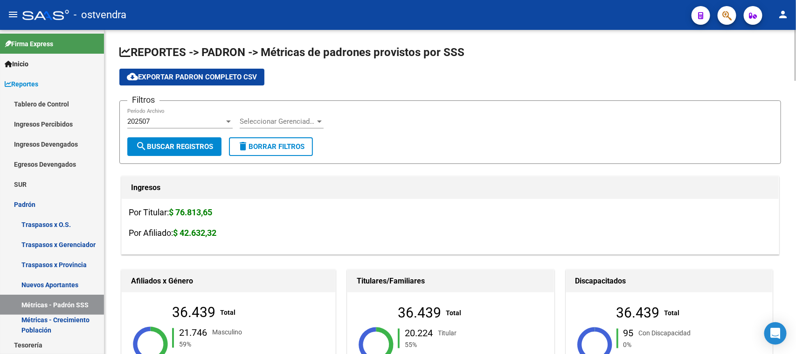
click at [600, 54] on h1 "REPORTES -> PADRON -> Métricas de padrones provistos por SSS" at bounding box center [450, 53] width 662 height 16
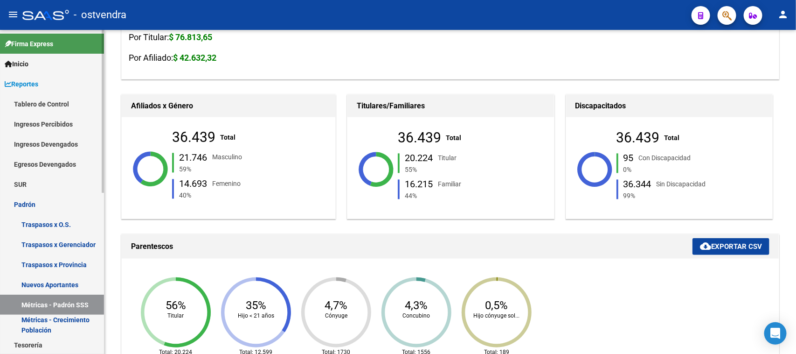
click at [38, 83] on span "Reportes" at bounding box center [22, 84] width 34 height 10
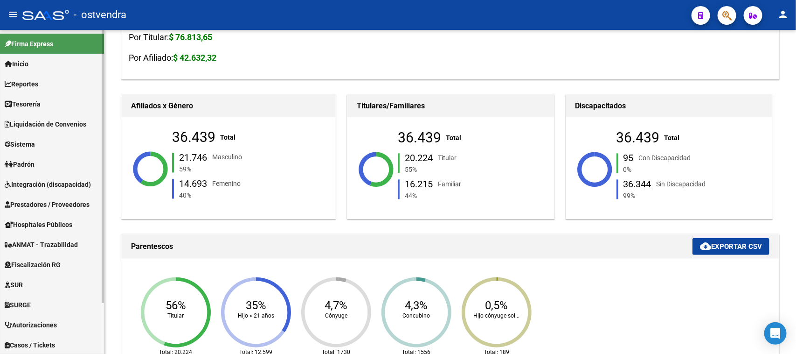
click at [48, 199] on span "Prestadores / Proveedores" at bounding box center [47, 204] width 85 height 10
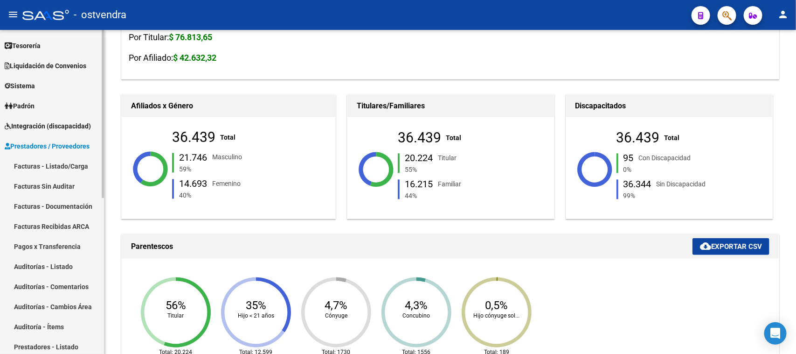
scroll to position [117, 0]
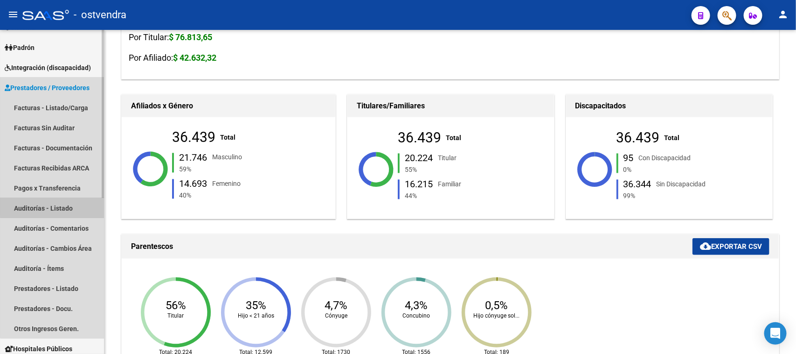
click at [68, 202] on link "Auditorías - Listado" at bounding box center [52, 208] width 104 height 20
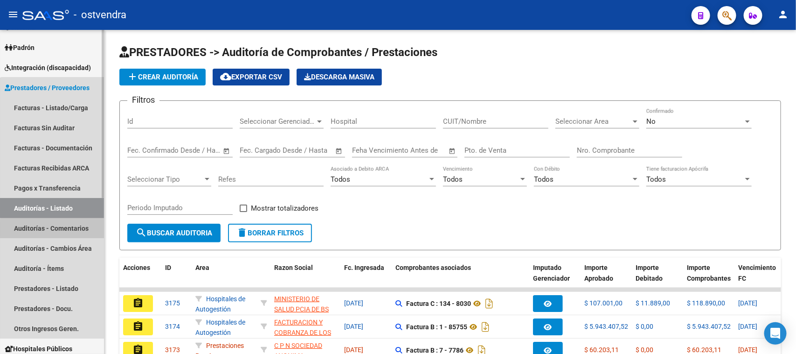
click at [62, 229] on link "Auditorías - Comentarios" at bounding box center [52, 228] width 104 height 20
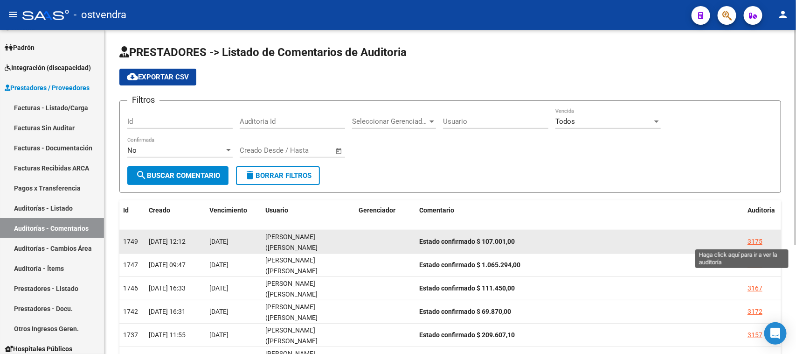
click at [754, 239] on div "3175" at bounding box center [755, 241] width 15 height 11
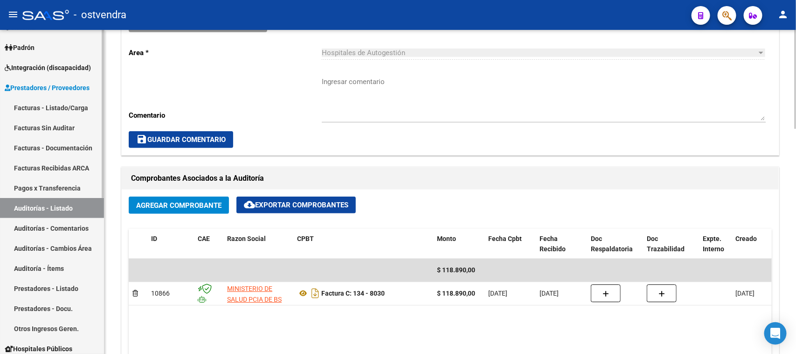
scroll to position [350, 0]
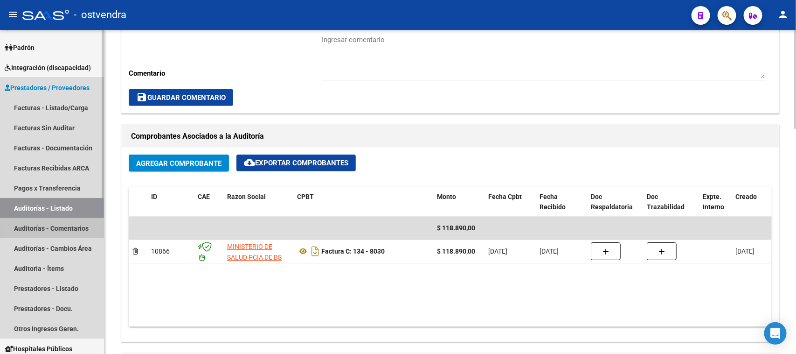
click at [73, 237] on link "Auditorías - Comentarios" at bounding box center [52, 228] width 104 height 20
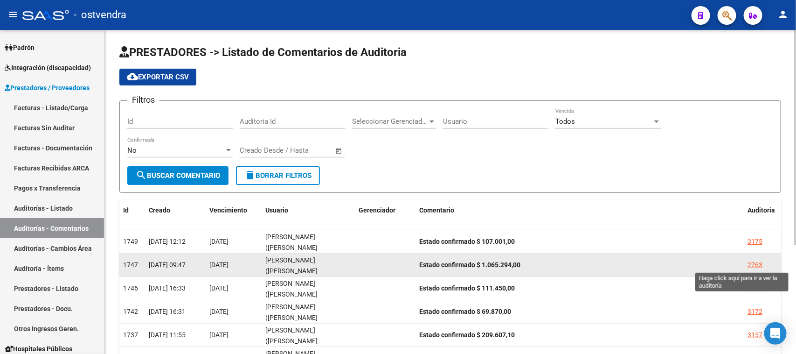
click at [756, 261] on div "2763" at bounding box center [755, 264] width 15 height 11
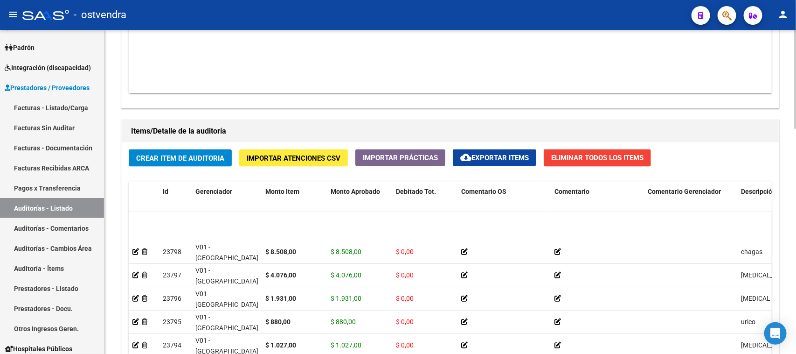
scroll to position [117, 0]
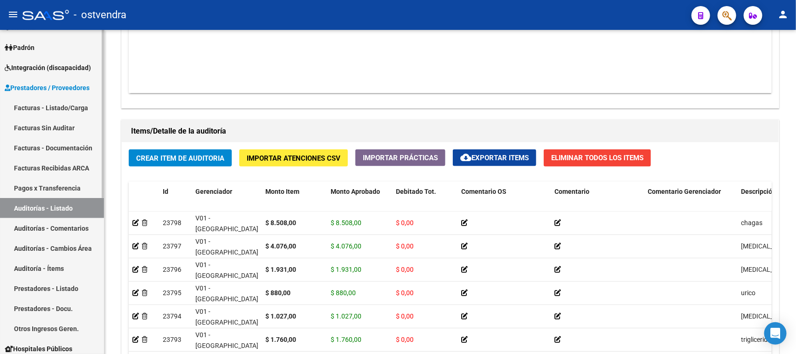
click at [61, 230] on link "Auditorías - Comentarios" at bounding box center [52, 228] width 104 height 20
